Goal: Task Accomplishment & Management: Use online tool/utility

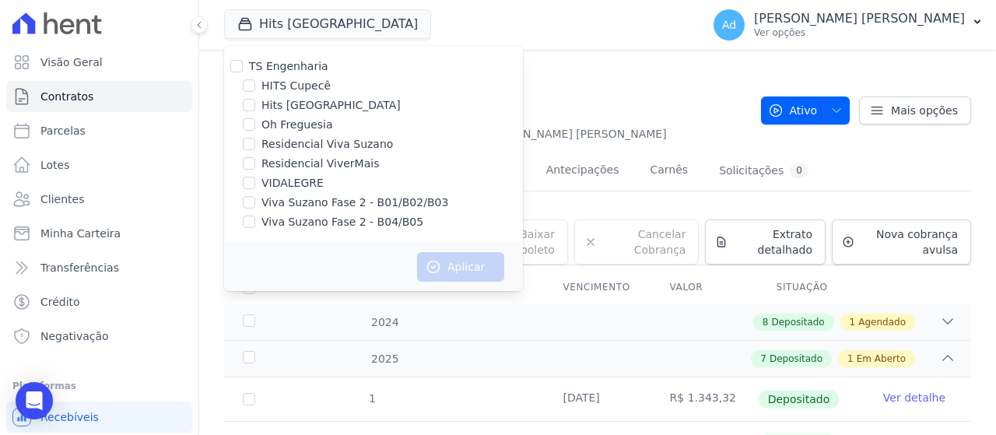
scroll to position [78, 0]
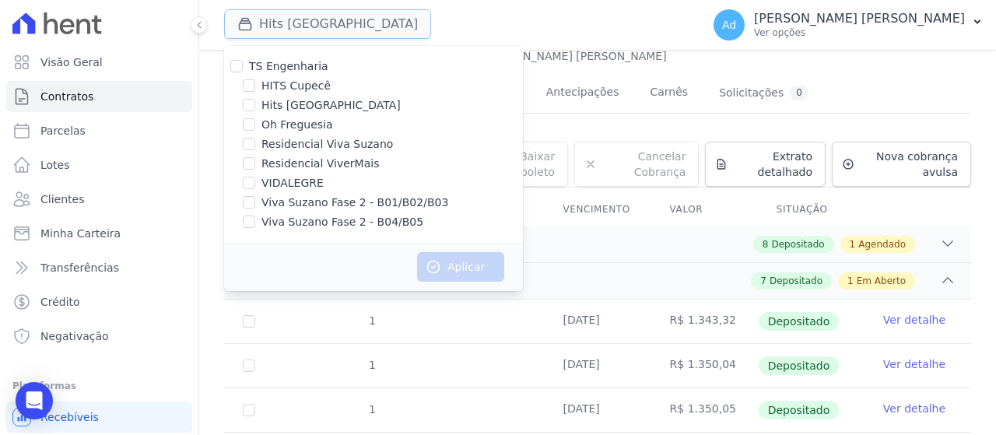
click at [377, 25] on button "Hits [GEOGRAPHIC_DATA]" at bounding box center [327, 24] width 207 height 30
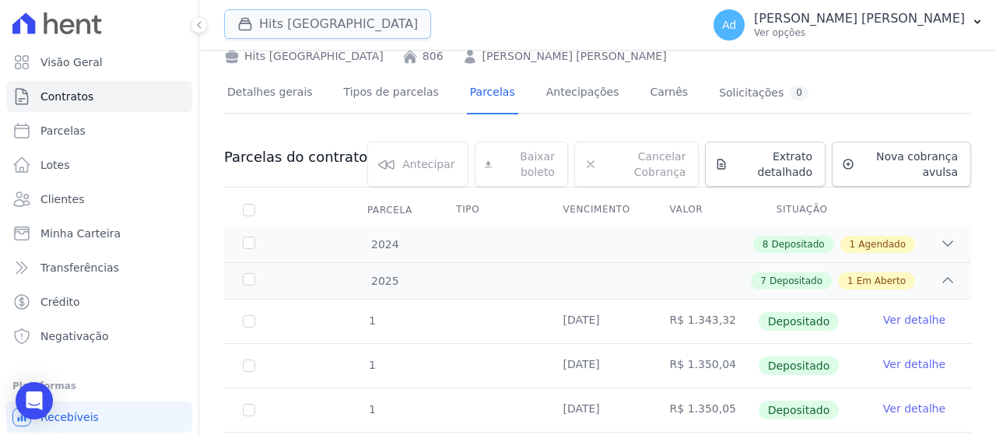
click at [374, 26] on button "Hits [GEOGRAPHIC_DATA]" at bounding box center [327, 24] width 207 height 30
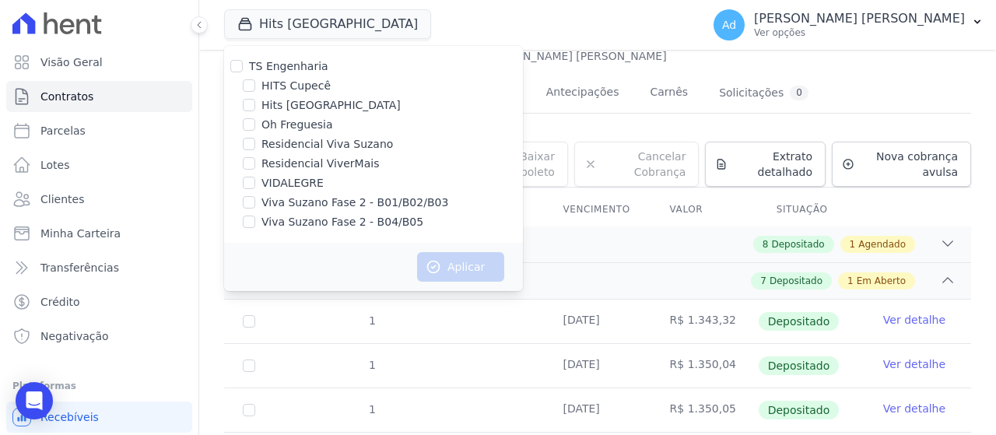
click at [496, 14] on div "Hits [GEOGRAPHIC_DATA] TS Engenharia HITS Cupecê Hits [GEOGRAPHIC_DATA] Oh Freg…" at bounding box center [459, 24] width 471 height 51
click at [88, 135] on link "Parcelas" at bounding box center [99, 130] width 186 height 31
select select
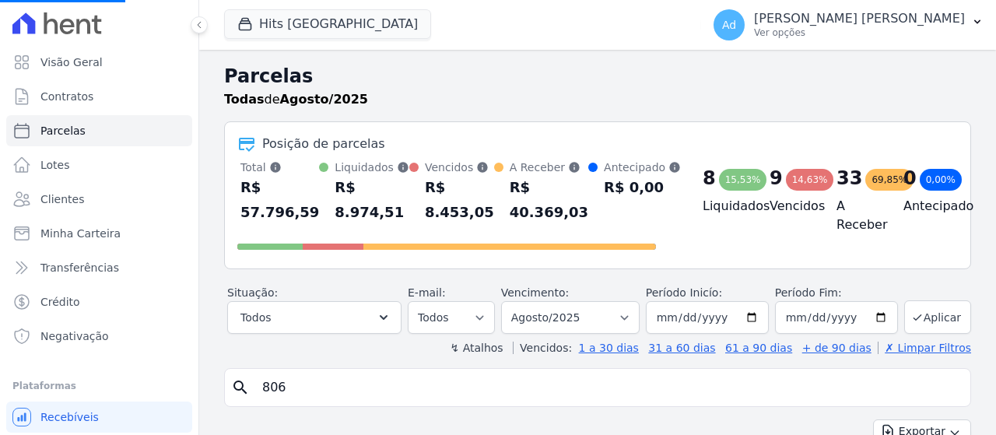
select select
click at [325, 403] on div "search" at bounding box center [597, 387] width 747 height 39
click at [338, 393] on input "search" at bounding box center [608, 387] width 711 height 31
type input "508"
select select
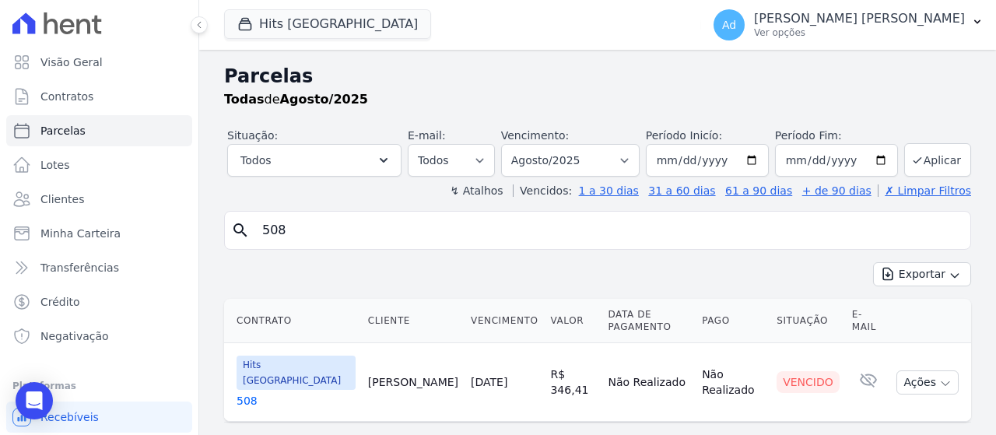
scroll to position [34, 0]
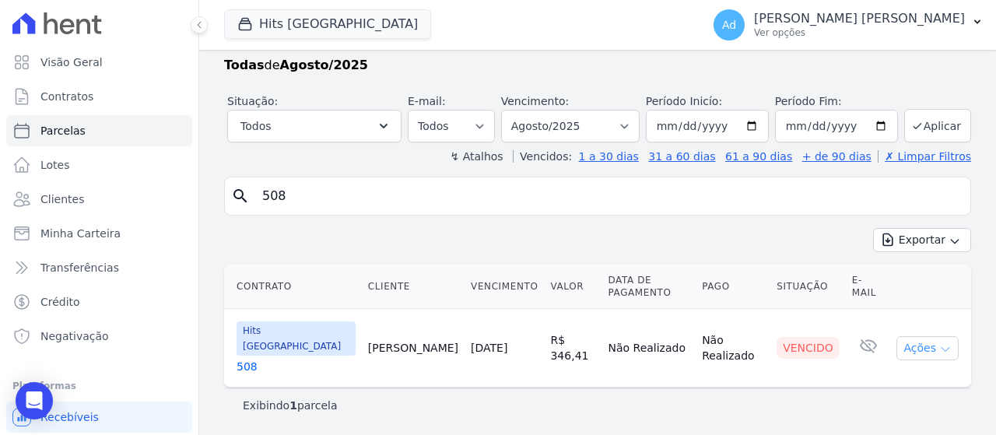
click at [939, 345] on icon "button" at bounding box center [945, 349] width 12 height 12
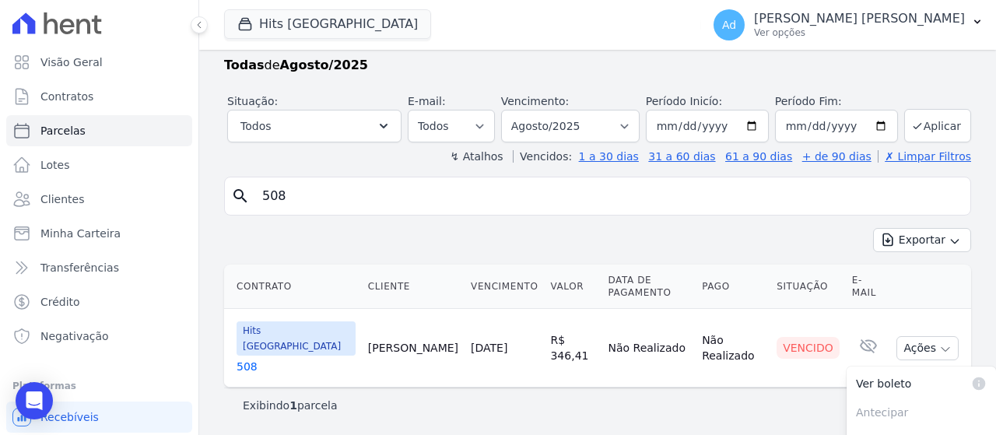
scroll to position [116, 0]
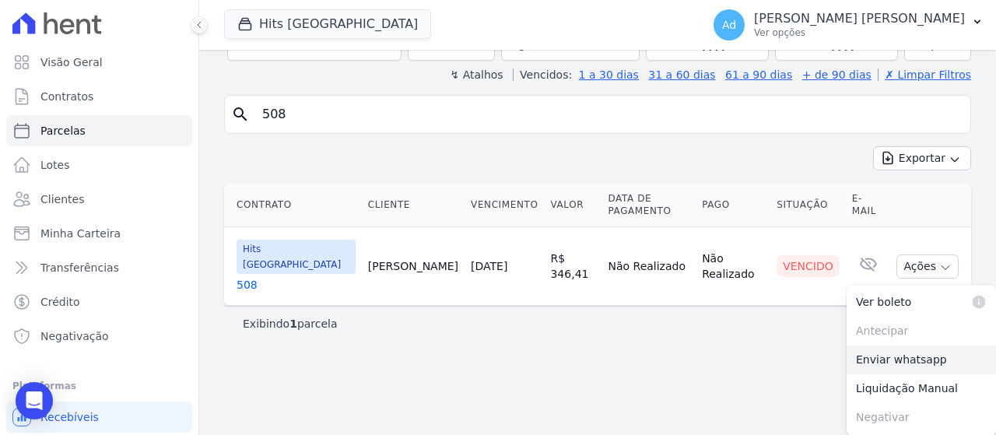
click at [885, 361] on link "Enviar whatsapp" at bounding box center [921, 360] width 149 height 29
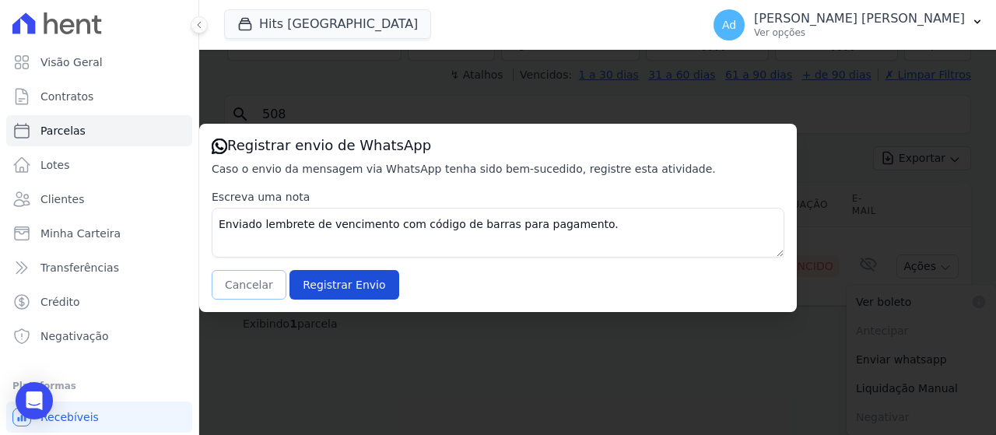
click at [238, 291] on button "Cancelar" at bounding box center [249, 285] width 75 height 30
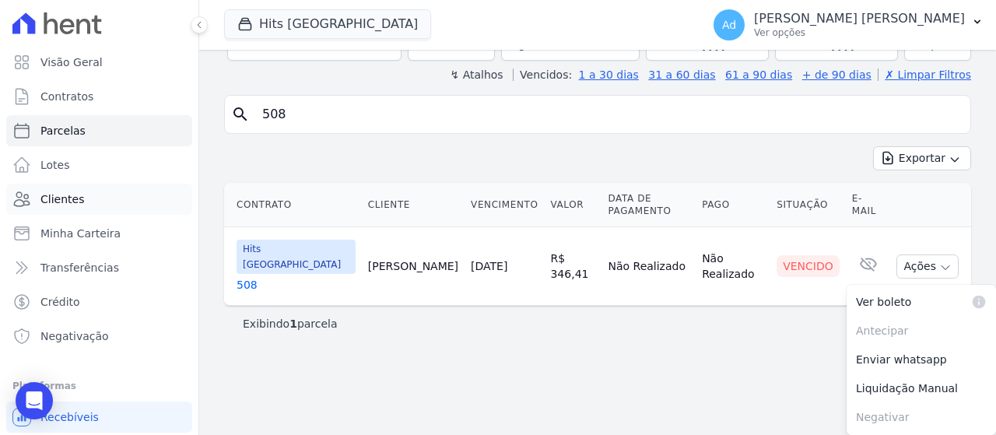
click at [85, 212] on link "Clientes" at bounding box center [99, 199] width 186 height 31
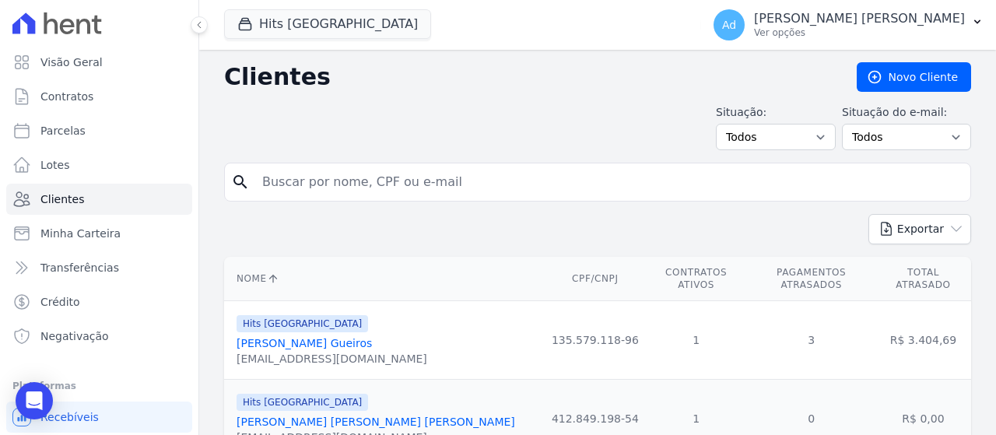
click at [409, 178] on input "search" at bounding box center [608, 182] width 711 height 31
type input "508"
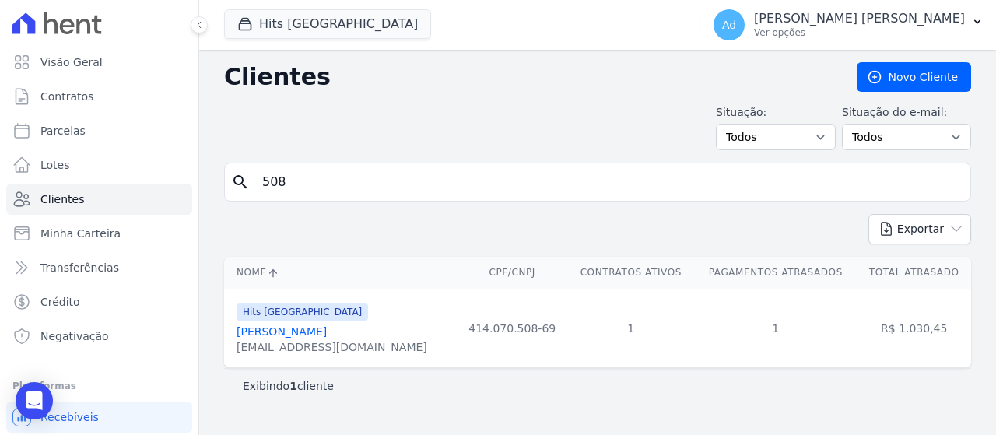
drag, startPoint x: 234, startPoint y: 348, endPoint x: 395, endPoint y: 347, distance: 160.3
click at [395, 347] on td "Hits [GEOGRAPHIC_DATA] [PERSON_NAME] [EMAIL_ADDRESS][DOMAIN_NAME]" at bounding box center [340, 328] width 233 height 79
copy div "[EMAIL_ADDRESS][DOMAIN_NAME]"
click at [426, 277] on th "Nome" at bounding box center [340, 273] width 233 height 32
click at [409, 188] on input "508" at bounding box center [608, 182] width 711 height 31
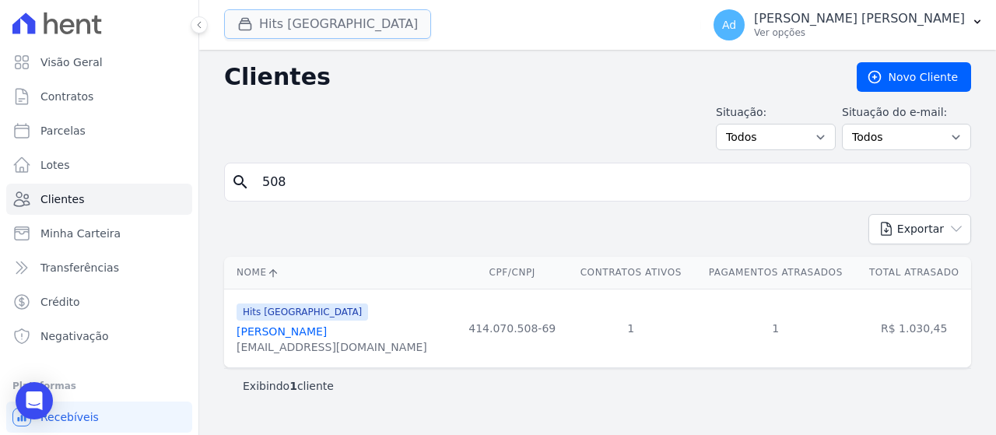
click at [361, 18] on button "Hits [GEOGRAPHIC_DATA]" at bounding box center [327, 24] width 207 height 30
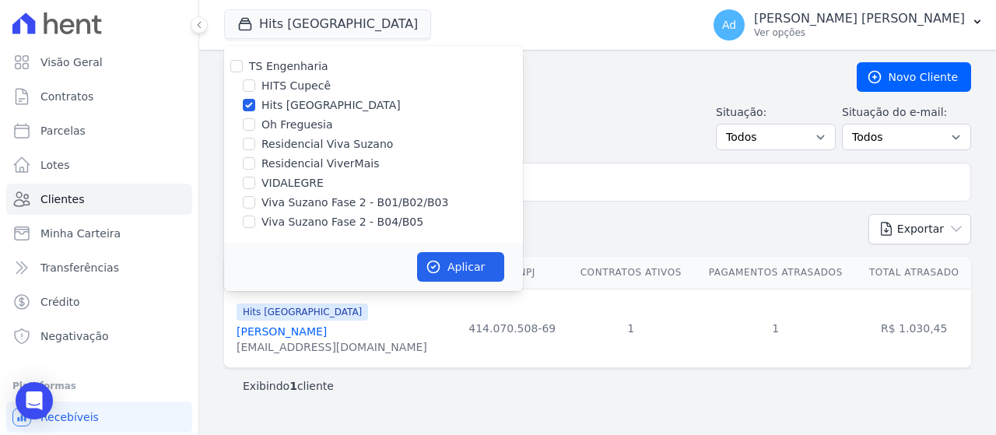
click at [283, 105] on label "Hits [GEOGRAPHIC_DATA]" at bounding box center [330, 105] width 139 height 16
click at [255, 105] on input "Hits [GEOGRAPHIC_DATA]" at bounding box center [249, 105] width 12 height 12
checkbox input "false"
click at [289, 204] on label "Viva Suzano Fase 2 - B01/B02/B03" at bounding box center [354, 203] width 187 height 16
click at [255, 204] on input "Viva Suzano Fase 2 - B01/B02/B03" at bounding box center [249, 202] width 12 height 12
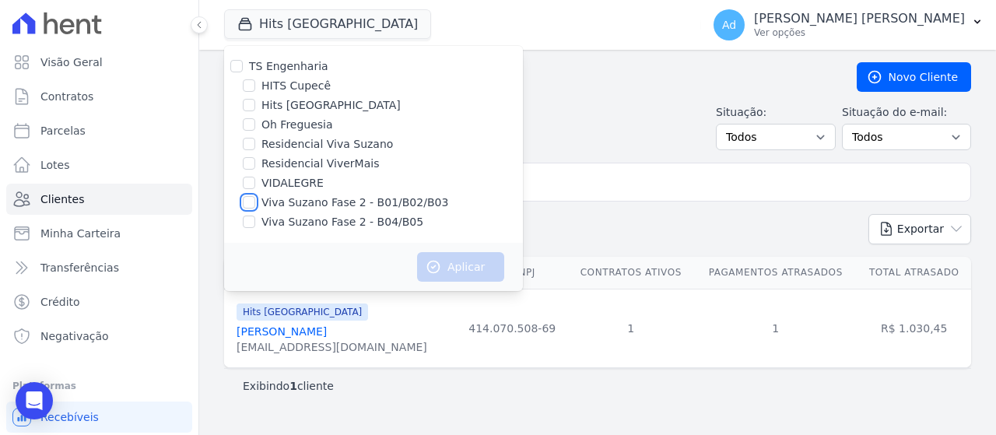
checkbox input "true"
click at [296, 228] on label "Viva Suzano Fase 2 - B04/B05" at bounding box center [342, 222] width 162 height 16
click at [314, 214] on label "Viva Suzano Fase 2 - B04/B05" at bounding box center [342, 222] width 162 height 16
click at [255, 216] on input "Viva Suzano Fase 2 - B04/B05" at bounding box center [249, 222] width 12 height 12
checkbox input "true"
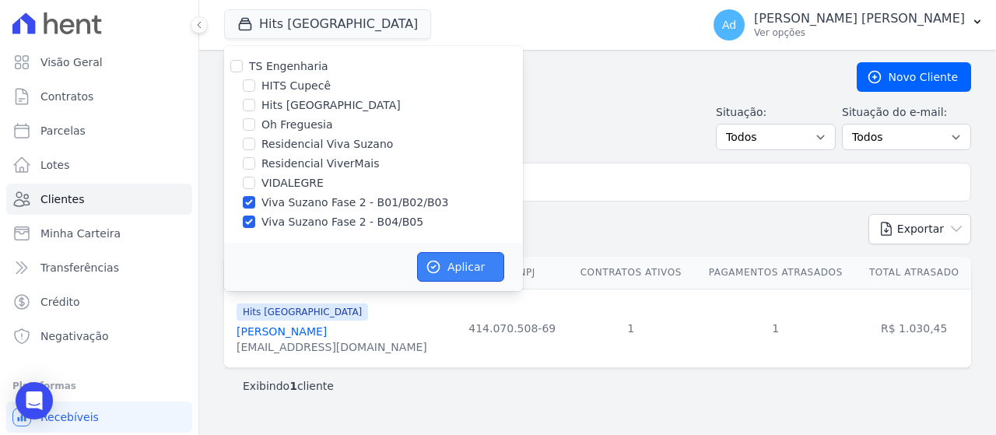
click at [448, 262] on button "Aplicar" at bounding box center [460, 267] width 87 height 30
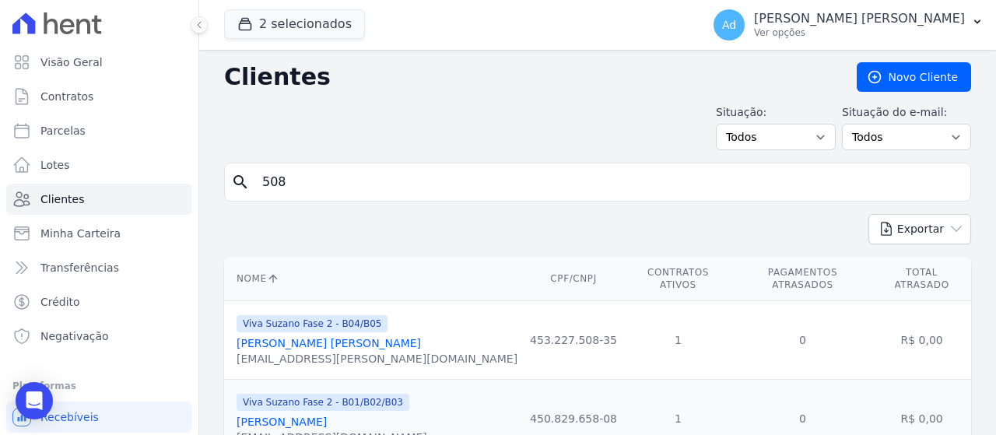
drag, startPoint x: 338, startPoint y: 174, endPoint x: 233, endPoint y: 181, distance: 105.2
click at [233, 181] on div "search 508" at bounding box center [597, 182] width 747 height 39
click at [311, 28] on button "2 selecionados" at bounding box center [294, 24] width 141 height 30
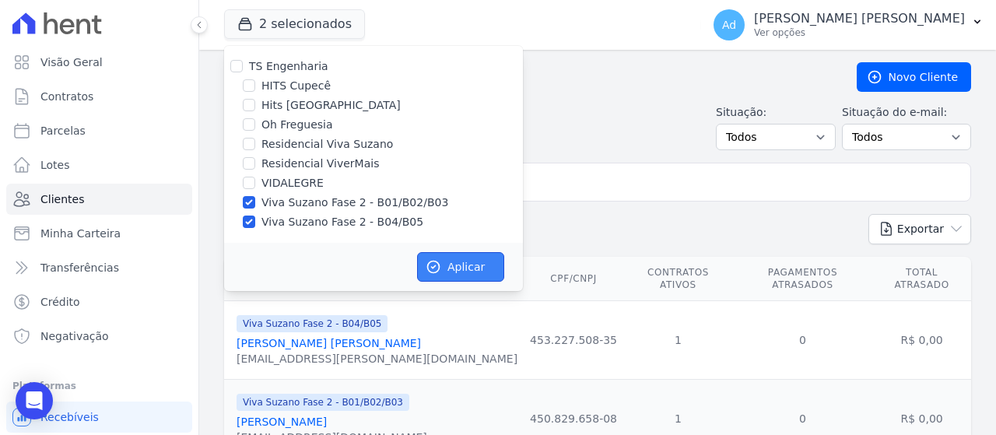
click at [439, 264] on icon "button" at bounding box center [434, 267] width 12 height 12
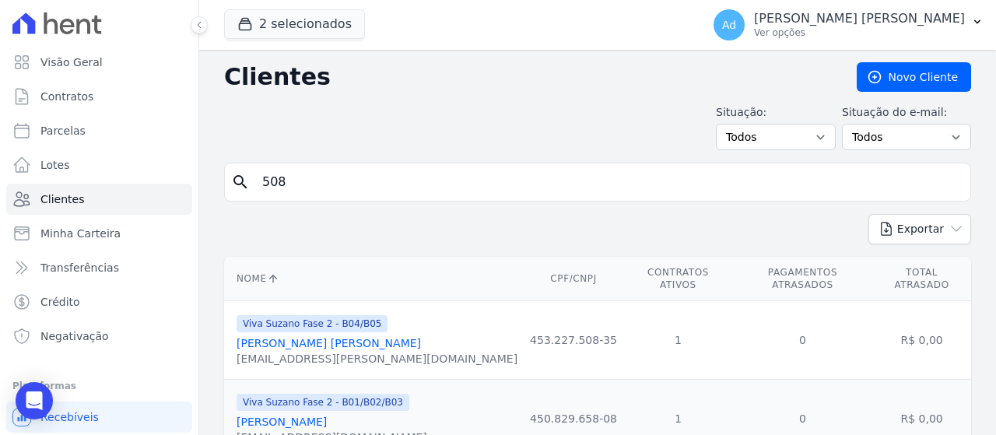
click at [465, 188] on input "508" at bounding box center [608, 182] width 711 height 31
type input "5"
type input "b02 36"
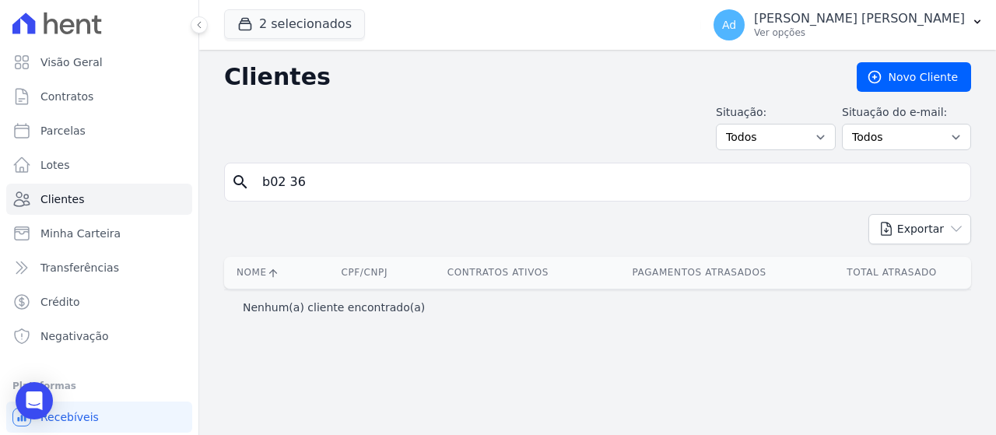
drag, startPoint x: 424, startPoint y: 196, endPoint x: 245, endPoint y: 174, distance: 180.4
click at [246, 174] on div "search b02 36" at bounding box center [597, 182] width 747 height 39
click at [107, 136] on link "Parcelas" at bounding box center [99, 130] width 186 height 31
select select
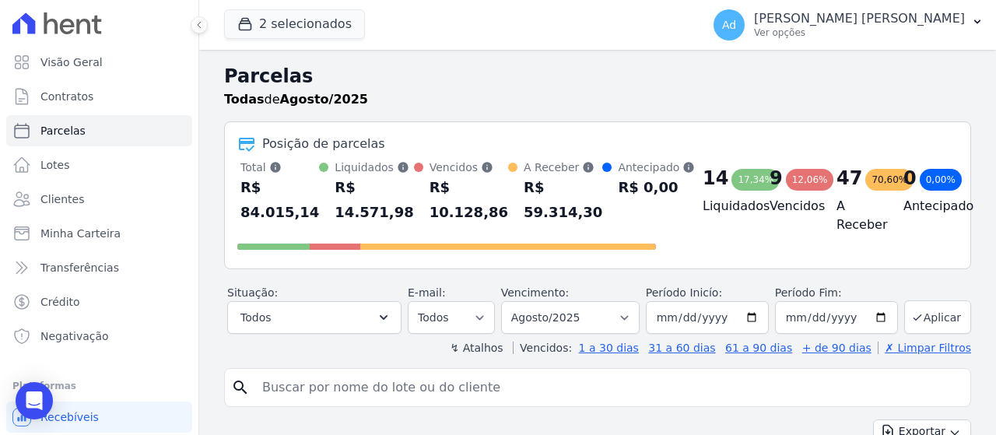
scroll to position [156, 0]
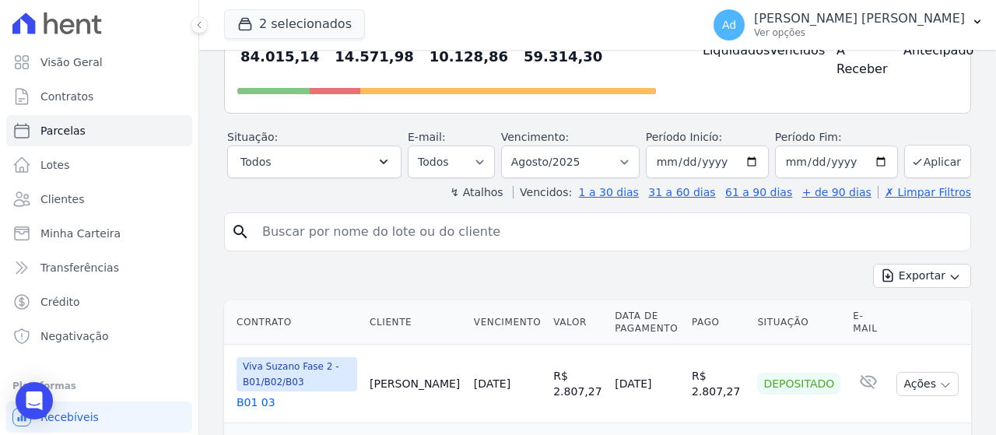
click at [370, 223] on input "search" at bounding box center [608, 231] width 711 height 31
type input "b02 36"
select select
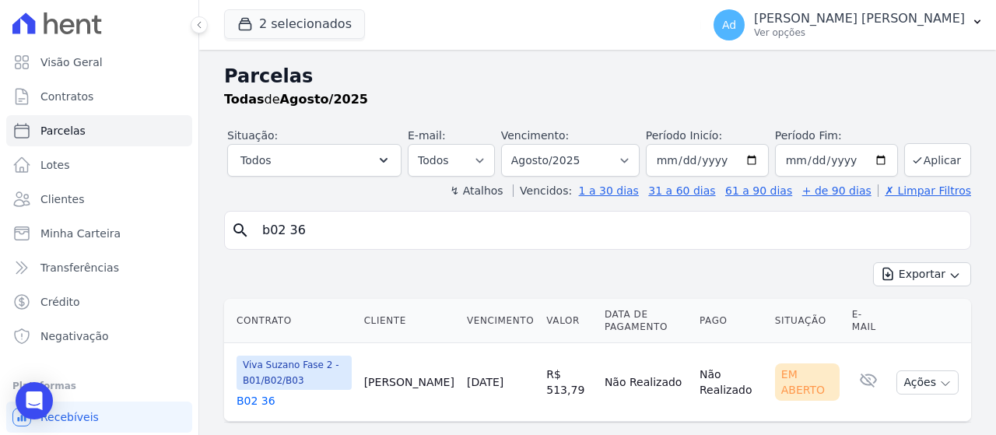
scroll to position [34, 0]
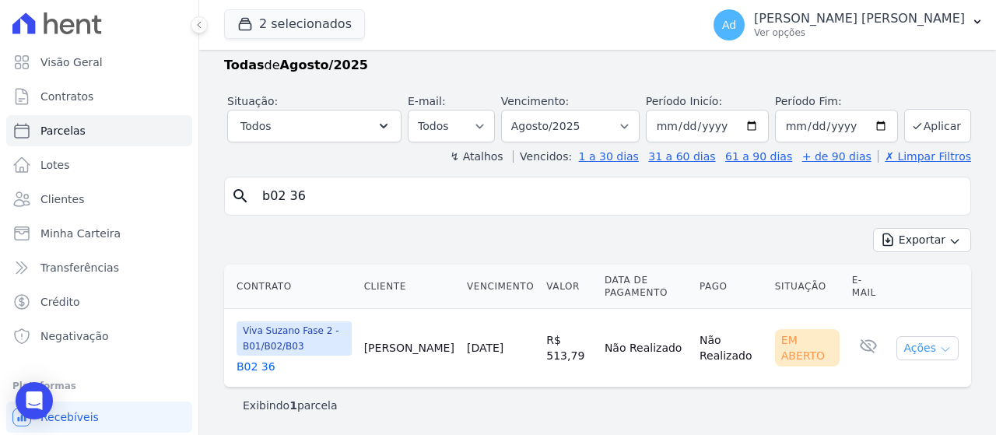
click at [929, 356] on button "Ações" at bounding box center [927, 348] width 62 height 24
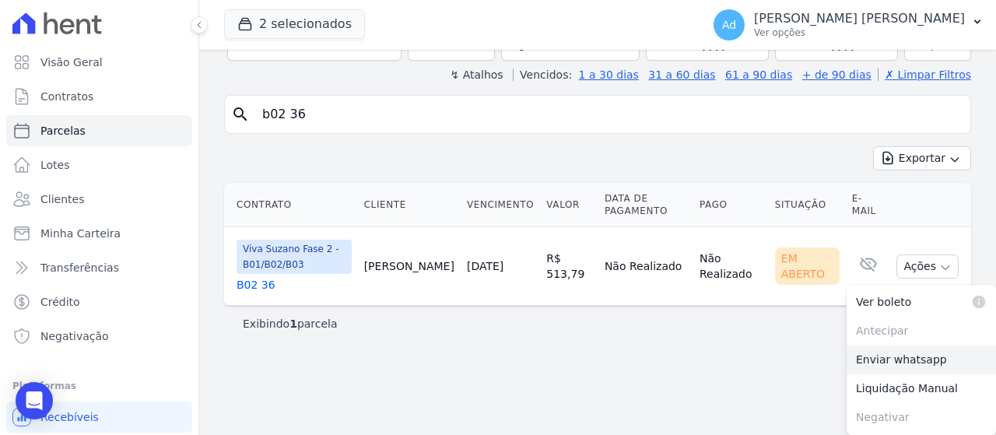
click at [916, 358] on link "Enviar whatsapp" at bounding box center [921, 360] width 149 height 29
